Goal: Task Accomplishment & Management: Use online tool/utility

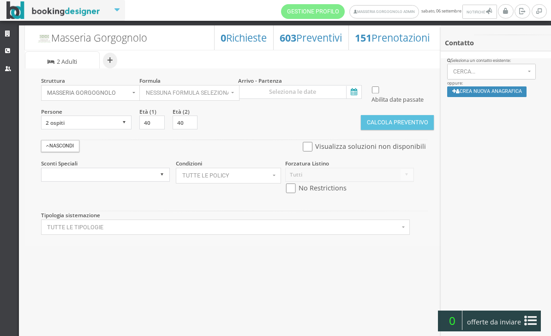
select select
click at [358, 91] on icon at bounding box center [353, 92] width 14 height 12
click at [358, 91] on input at bounding box center [300, 92] width 124 height 14
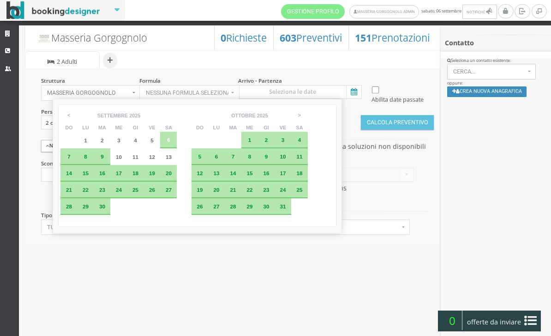
click at [69, 155] on div "7" at bounding box center [68, 156] width 17 height 17
click at [127, 152] on div "10" at bounding box center [118, 156] width 17 height 17
type input "07 set 2025 - 10 set 2025"
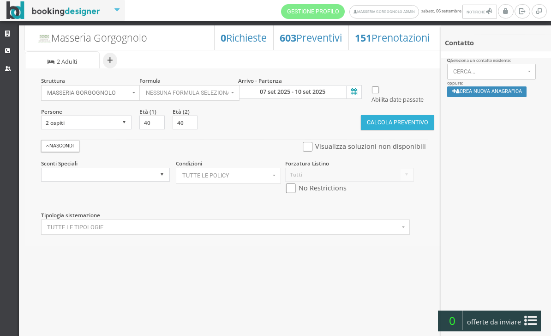
click at [403, 130] on button "Calcola Preventivo" at bounding box center [397, 122] width 73 height 15
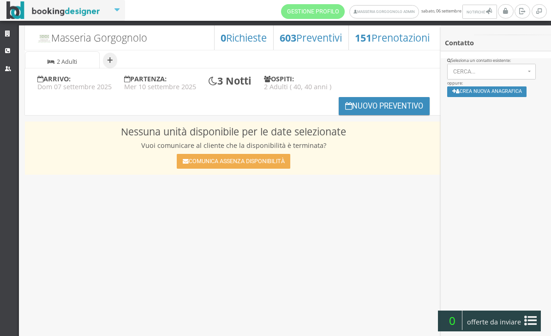
select select
click at [369, 106] on button "Nuovo Preventivo" at bounding box center [384, 106] width 91 height 18
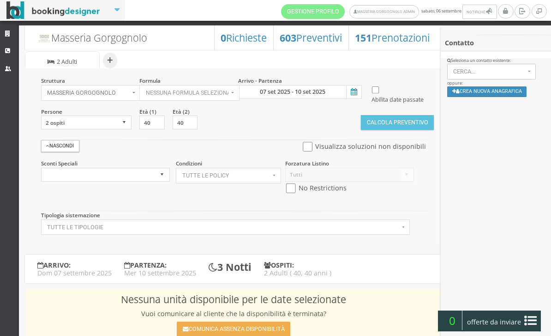
click at [304, 151] on input "checkbox" at bounding box center [308, 147] width 12 height 10
checkbox input "true"
click at [389, 130] on button "Calcola Preventivo" at bounding box center [397, 122] width 73 height 15
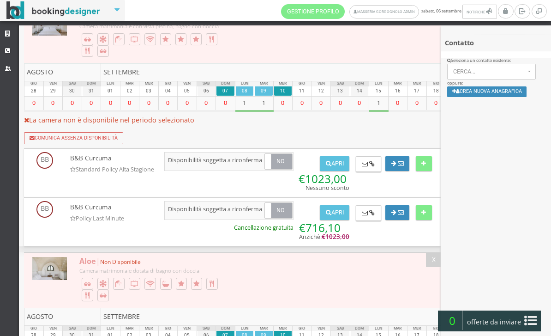
scroll to position [1010, 0]
